Goal: Information Seeking & Learning: Learn about a topic

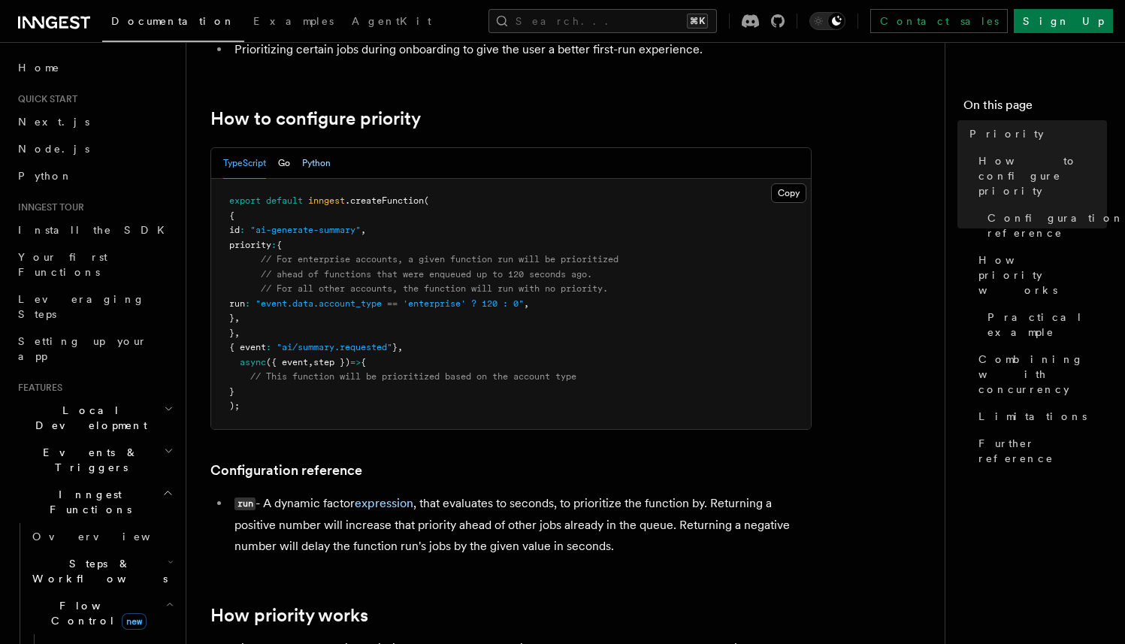
click at [326, 165] on button "Python" at bounding box center [316, 163] width 29 height 31
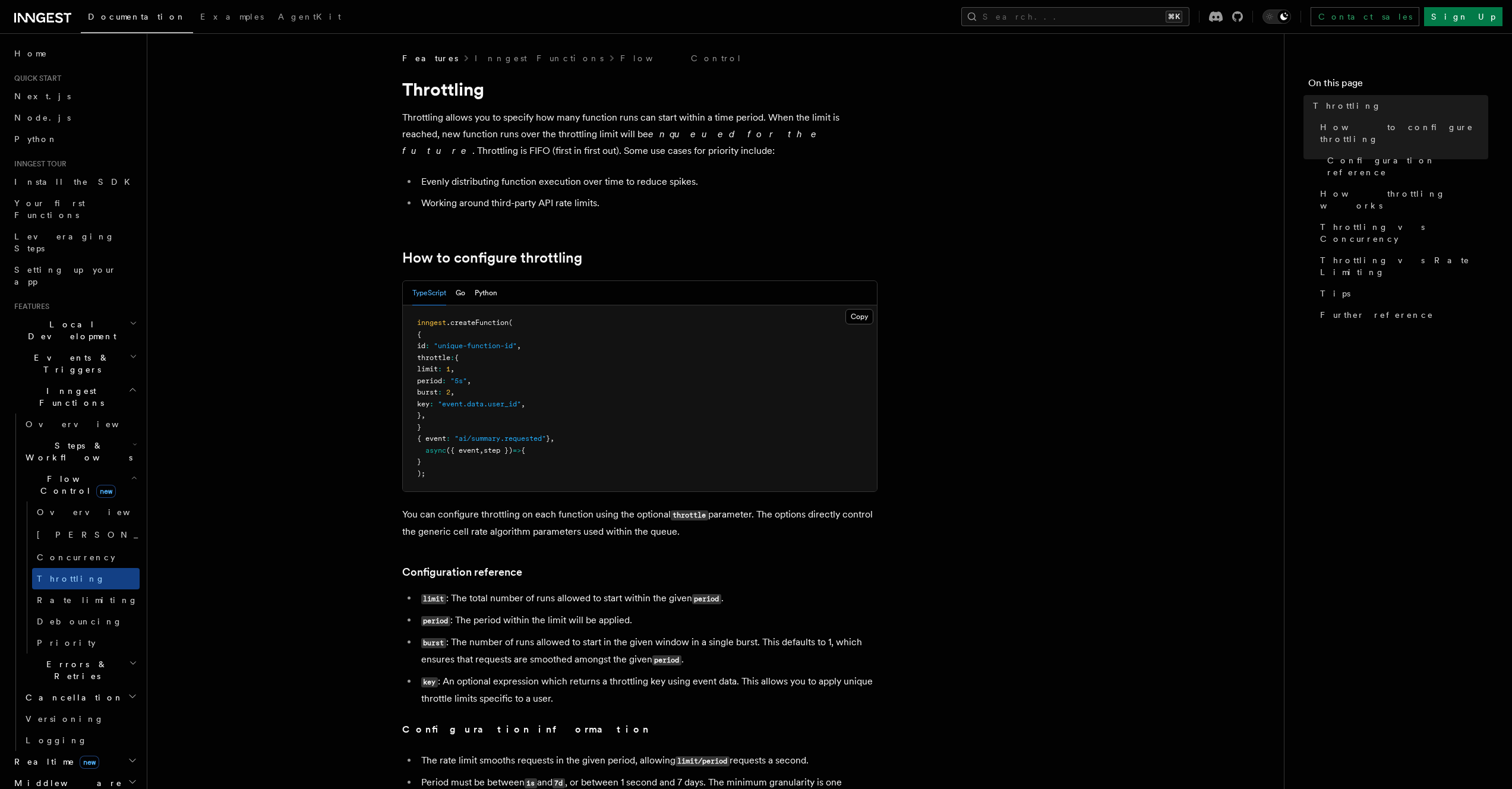
scroll to position [211, 0]
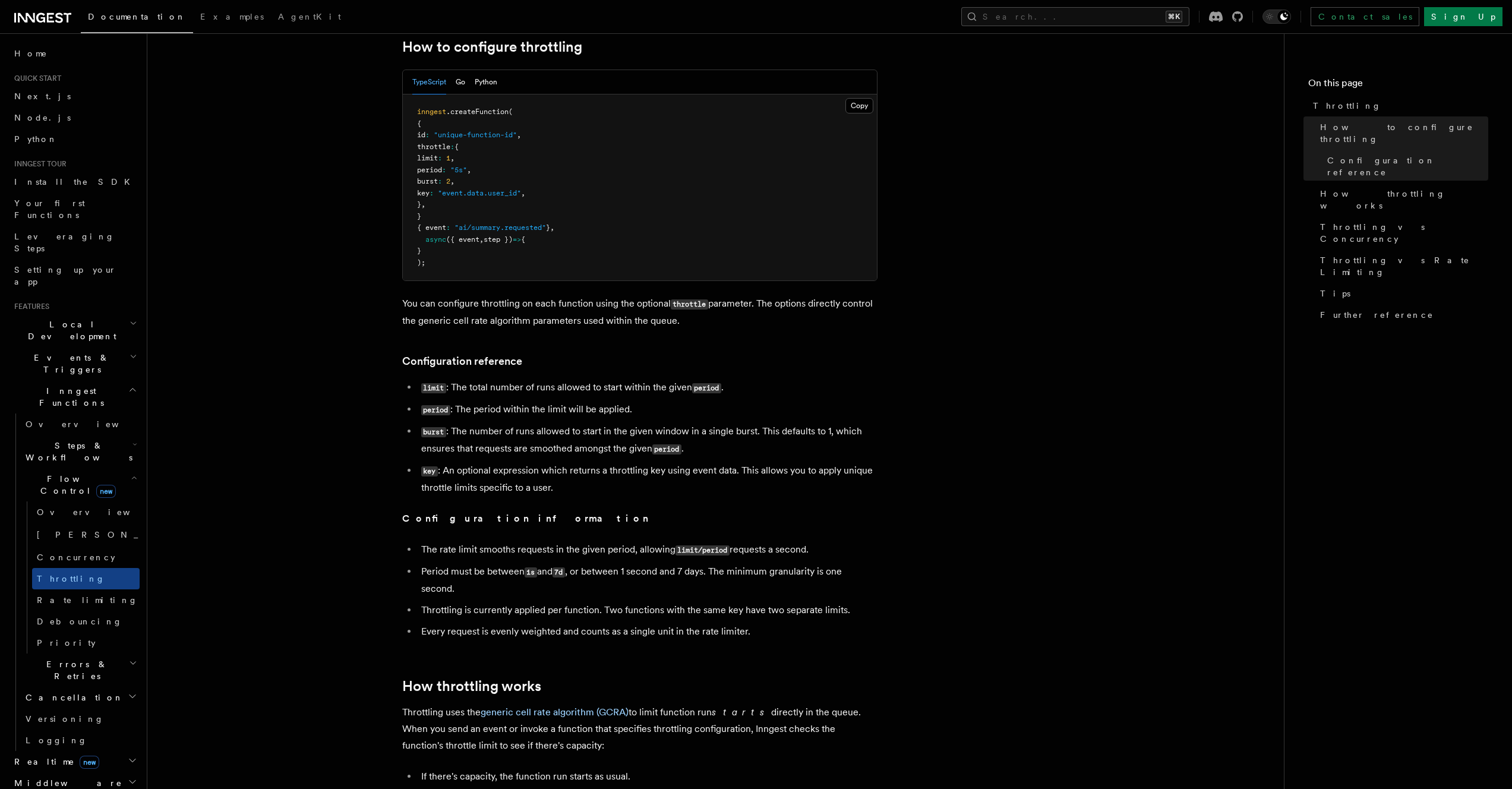
click at [522, 471] on li "key : An optional expression which returns a throttling key using event data. T…" at bounding box center [647, 479] width 460 height 34
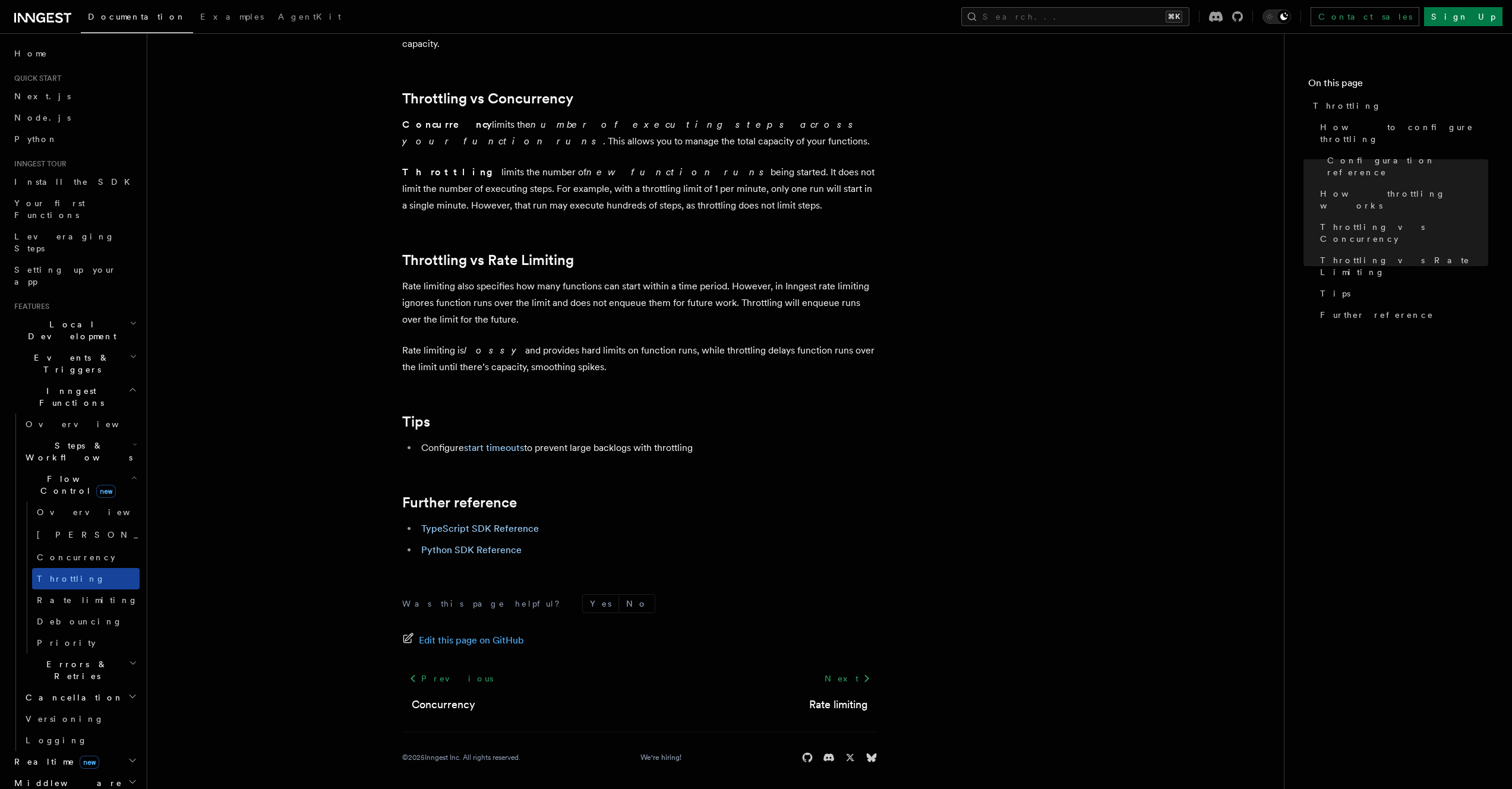
scroll to position [1080, 0]
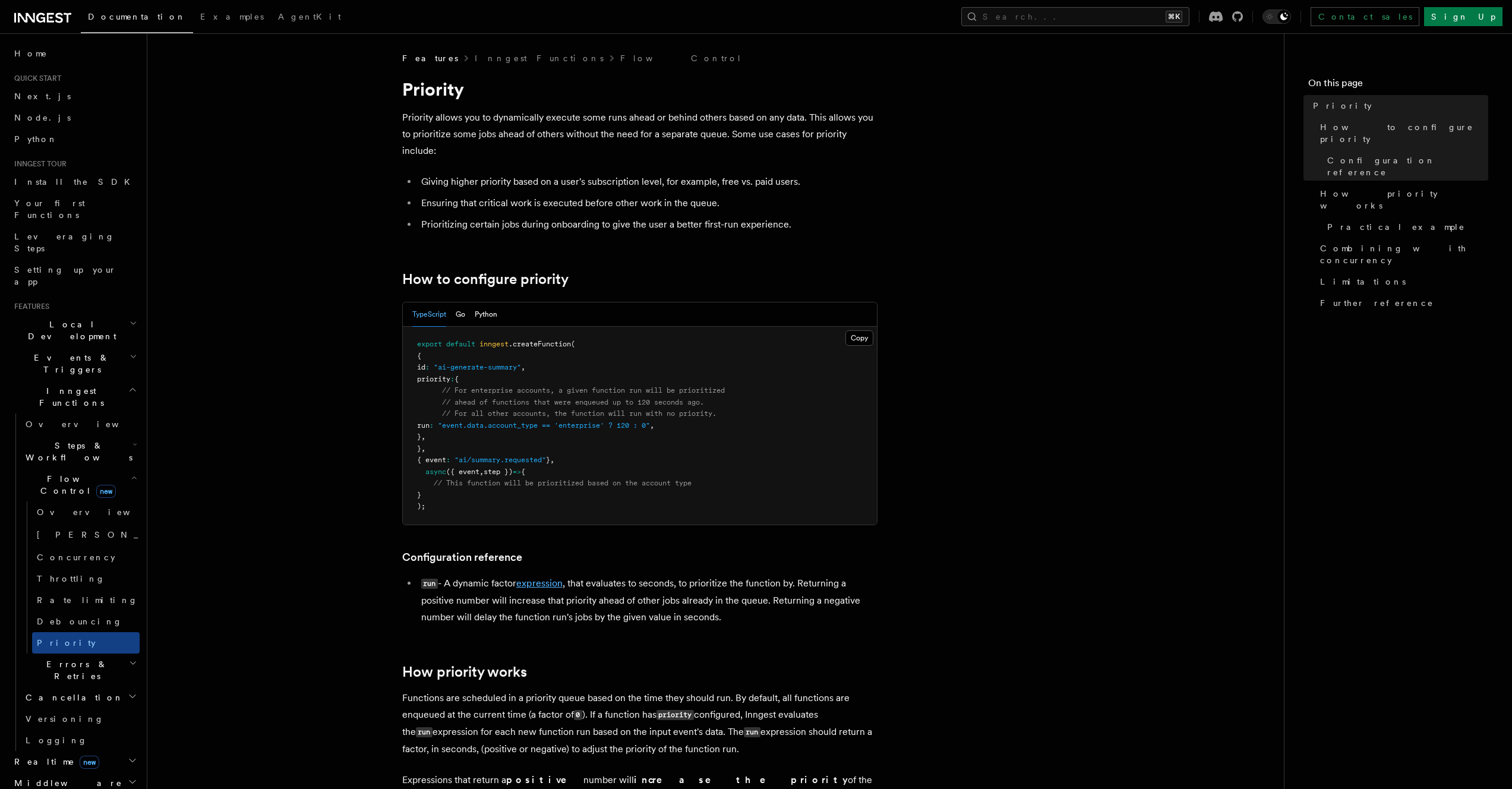
click at [534, 579] on link "expression" at bounding box center [539, 583] width 47 height 11
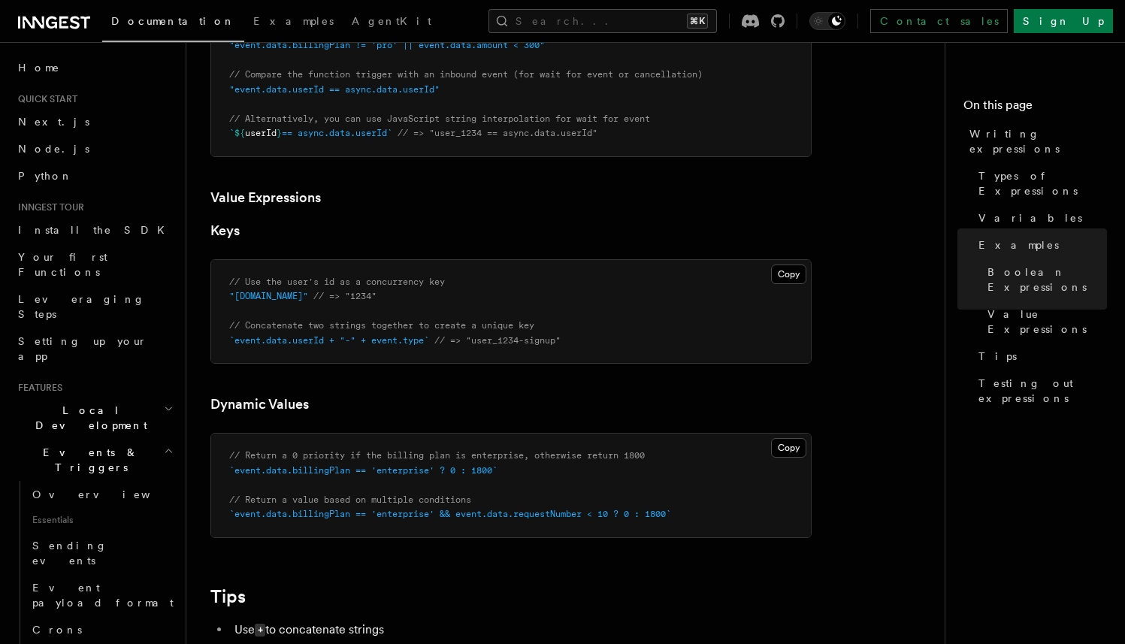
scroll to position [983, 0]
